Goal: Book appointment/travel/reservation

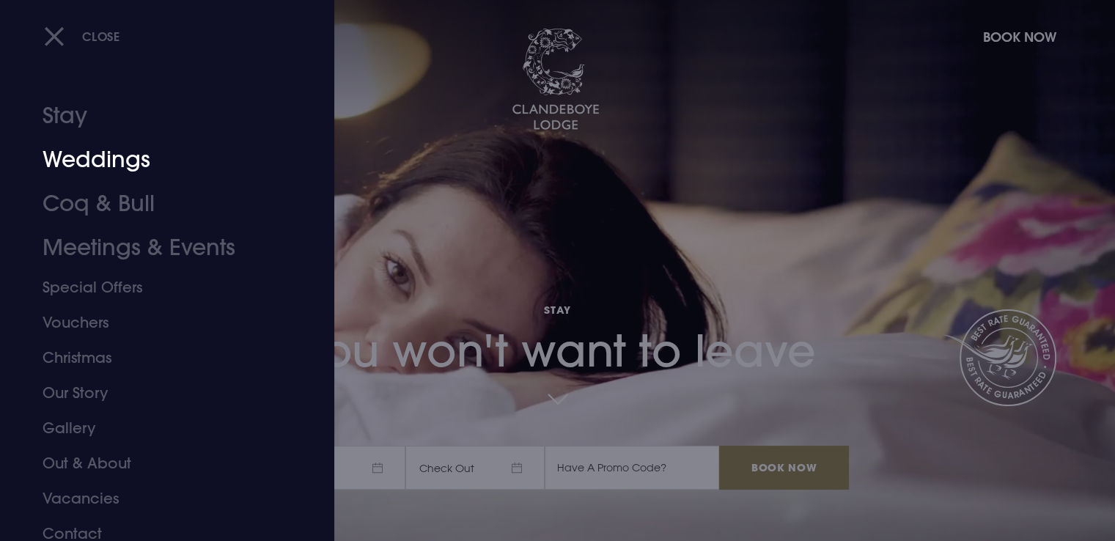
click at [104, 166] on link "Weddings" at bounding box center [159, 160] width 232 height 44
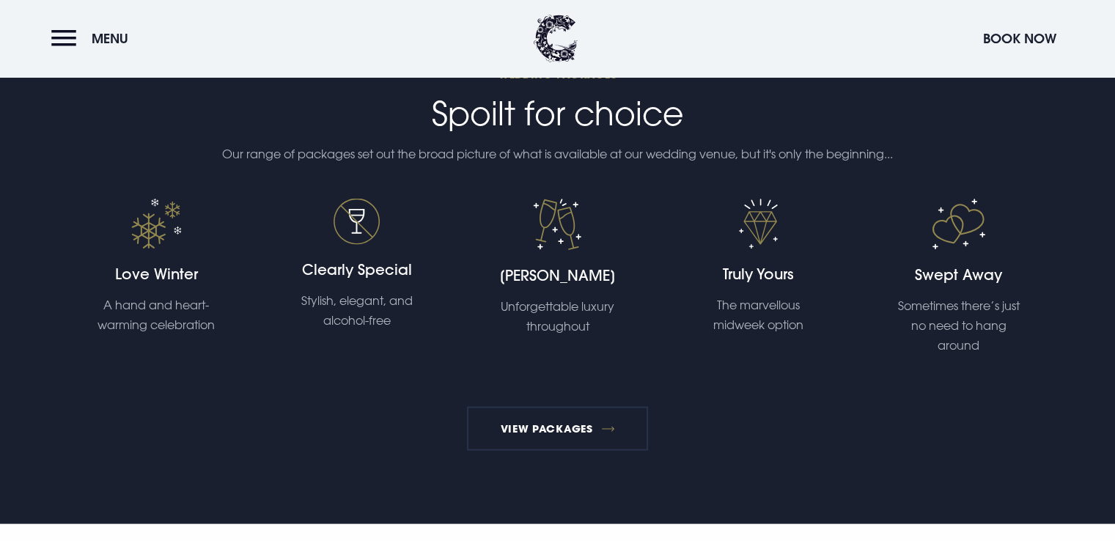
scroll to position [2778, 0]
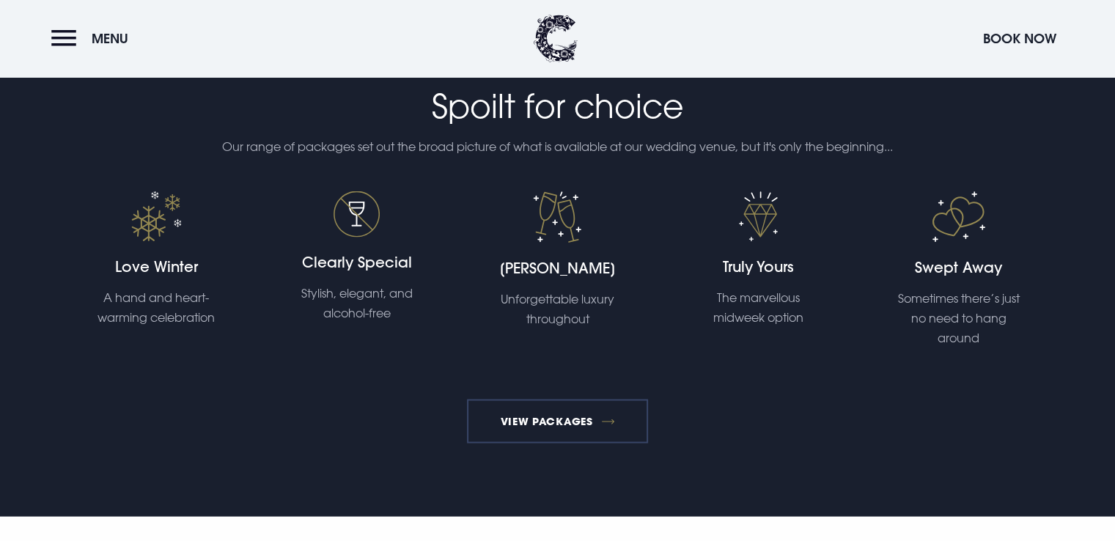
click at [573, 408] on link "View Packages" at bounding box center [557, 421] width 181 height 44
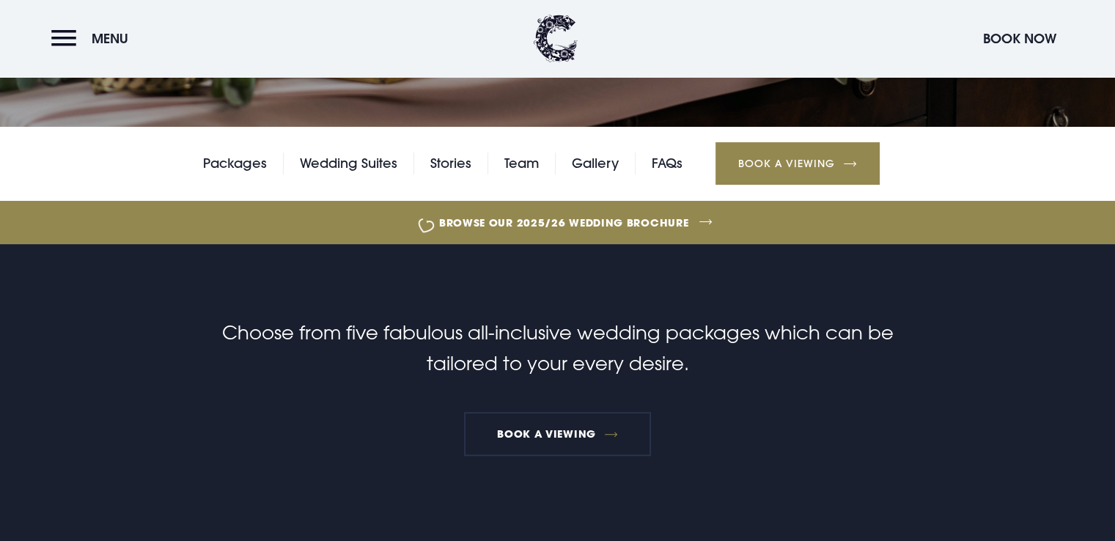
scroll to position [296, 0]
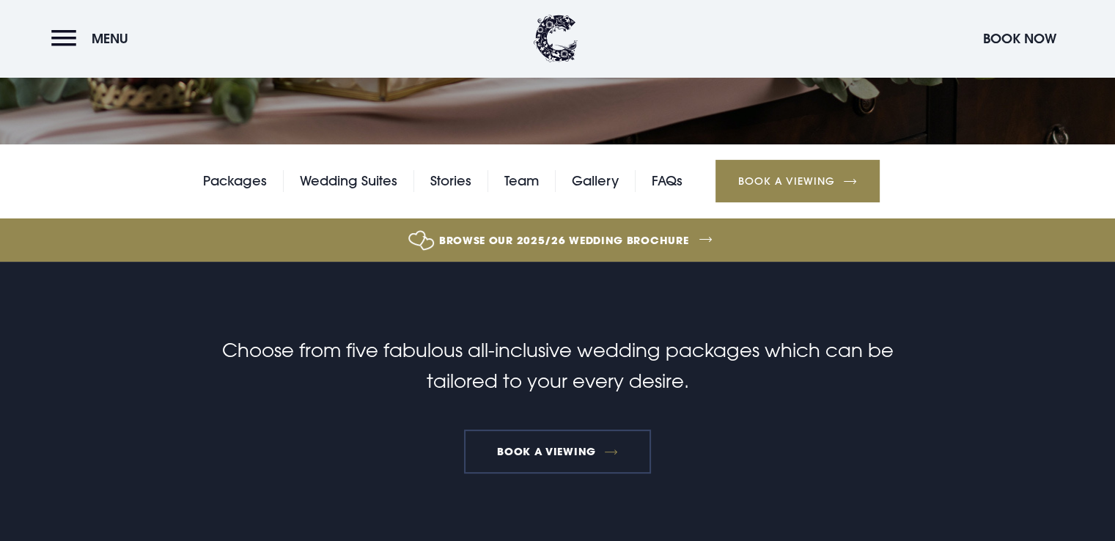
click at [601, 446] on link "Book a Viewing" at bounding box center [558, 452] width 188 height 44
